Goal: Check status: Check status

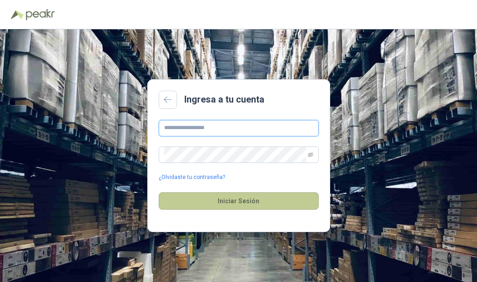
type input "**********"
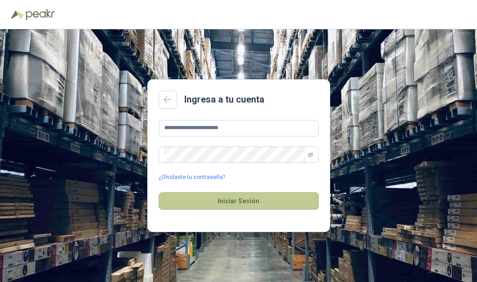
click at [232, 207] on button "Iniciar Sesión" at bounding box center [239, 200] width 160 height 17
click at [234, 197] on button "Iniciar Sesión" at bounding box center [239, 200] width 160 height 17
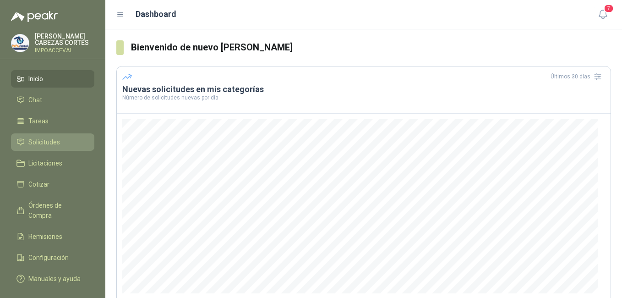
click at [29, 141] on span "Solicitudes" at bounding box center [44, 142] width 32 height 10
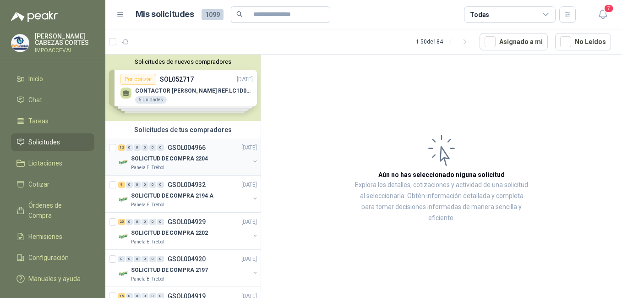
click at [193, 142] on div "12 0 0 0 0 0 GSOL004966 [DATE]" at bounding box center [188, 147] width 141 height 11
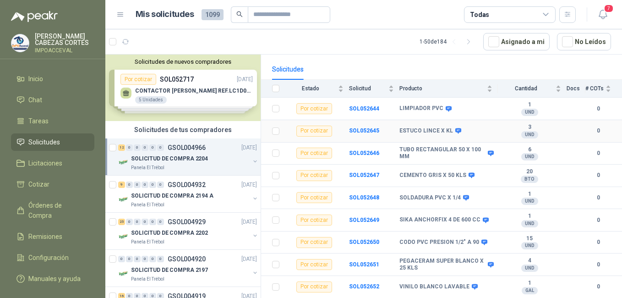
scroll to position [92, 0]
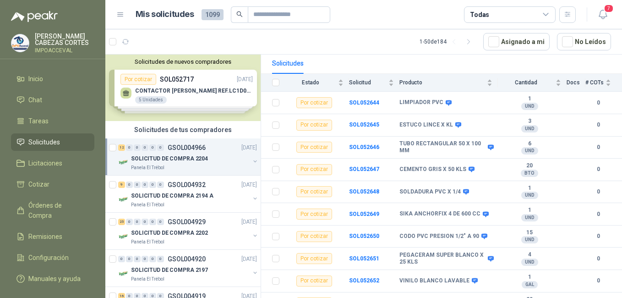
click at [185, 161] on p "SOLICITUD DE COMPRA 2204" at bounding box center [169, 158] width 77 height 9
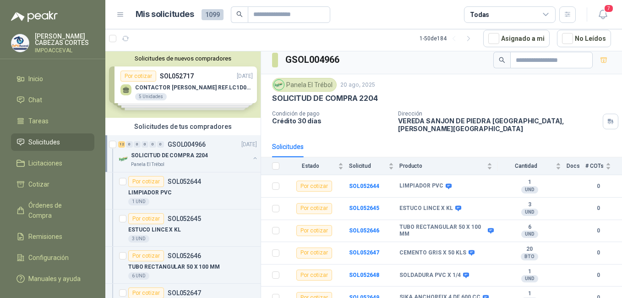
scroll to position [0, 0]
